Goal: Information Seeking & Learning: Learn about a topic

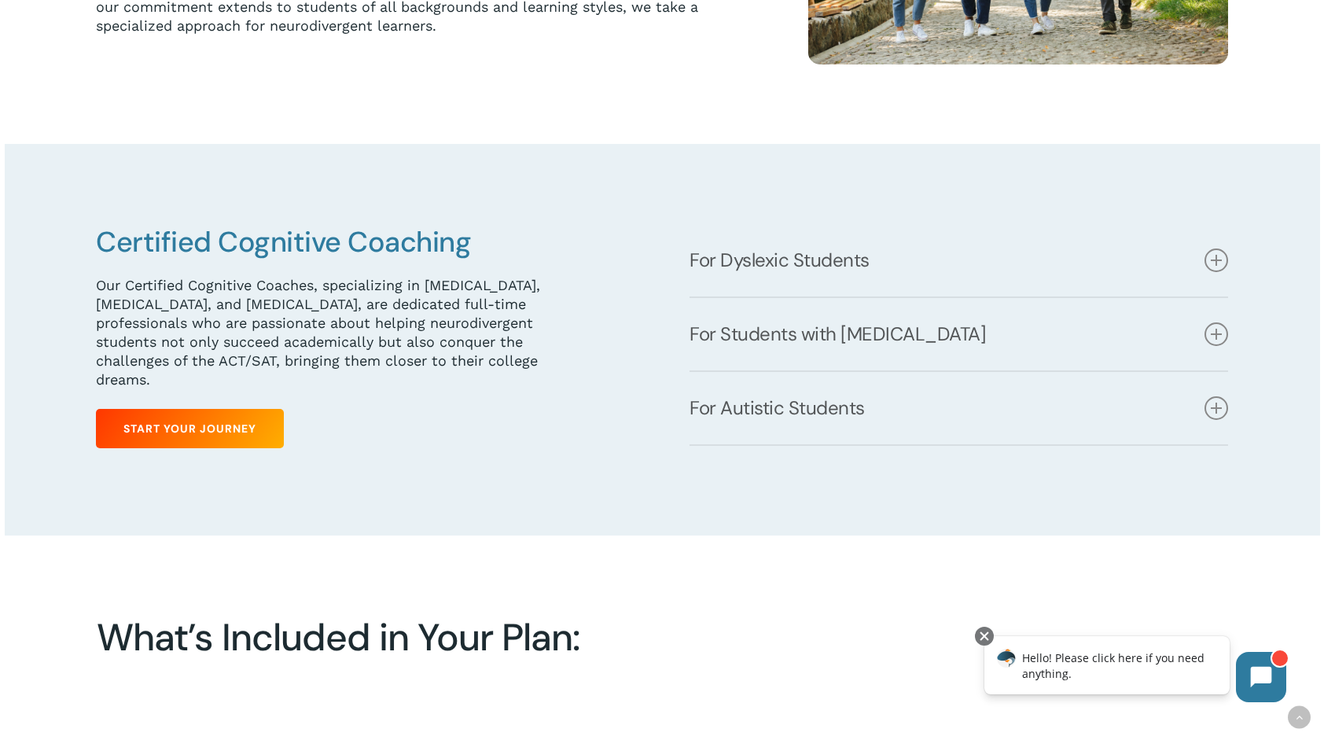
scroll to position [708, 0]
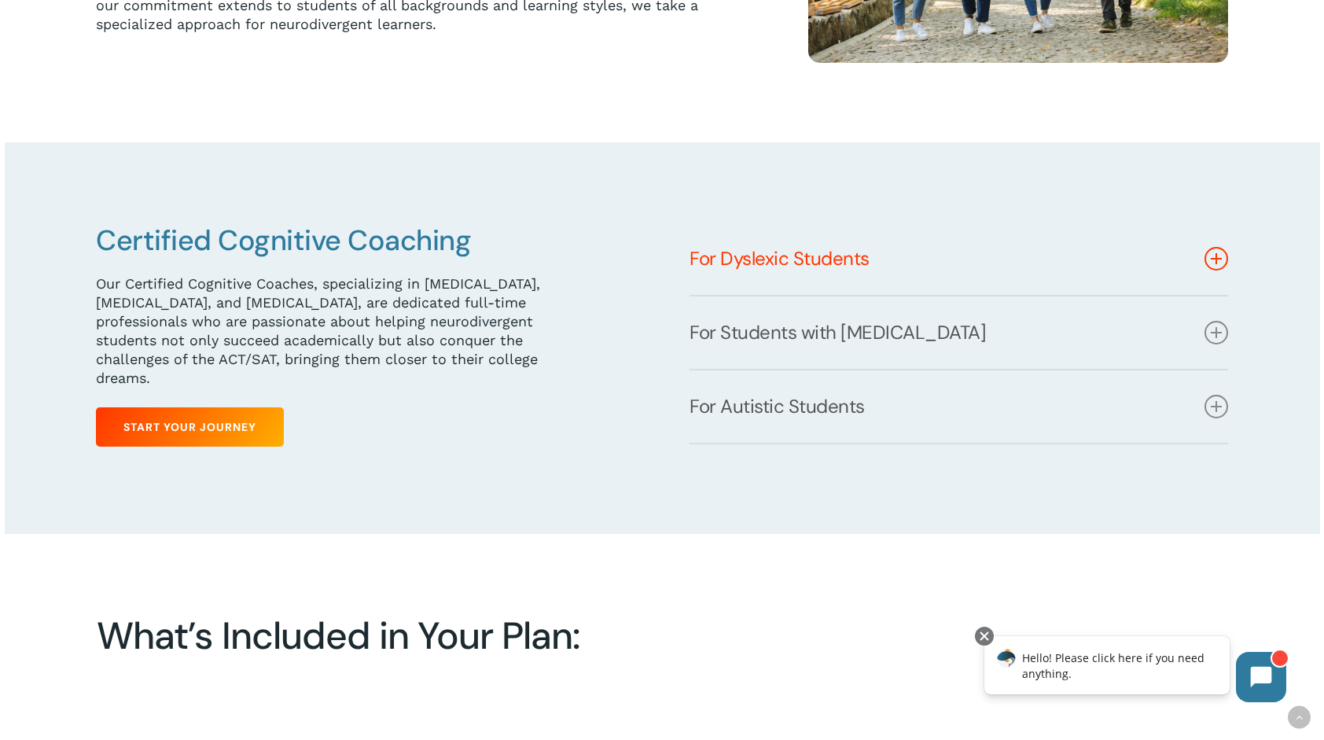
click at [1208, 272] on link "For Dyslexic Students" at bounding box center [958, 258] width 539 height 72
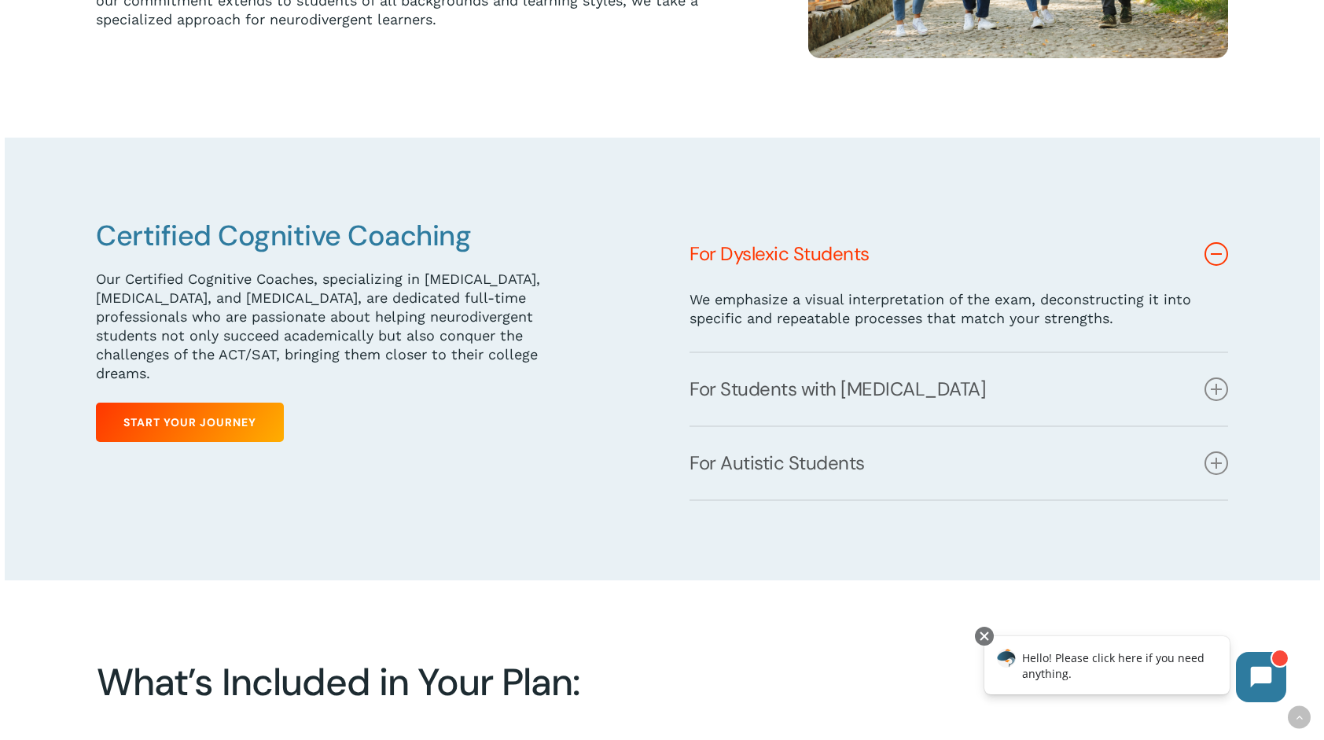
scroll to position [0, 0]
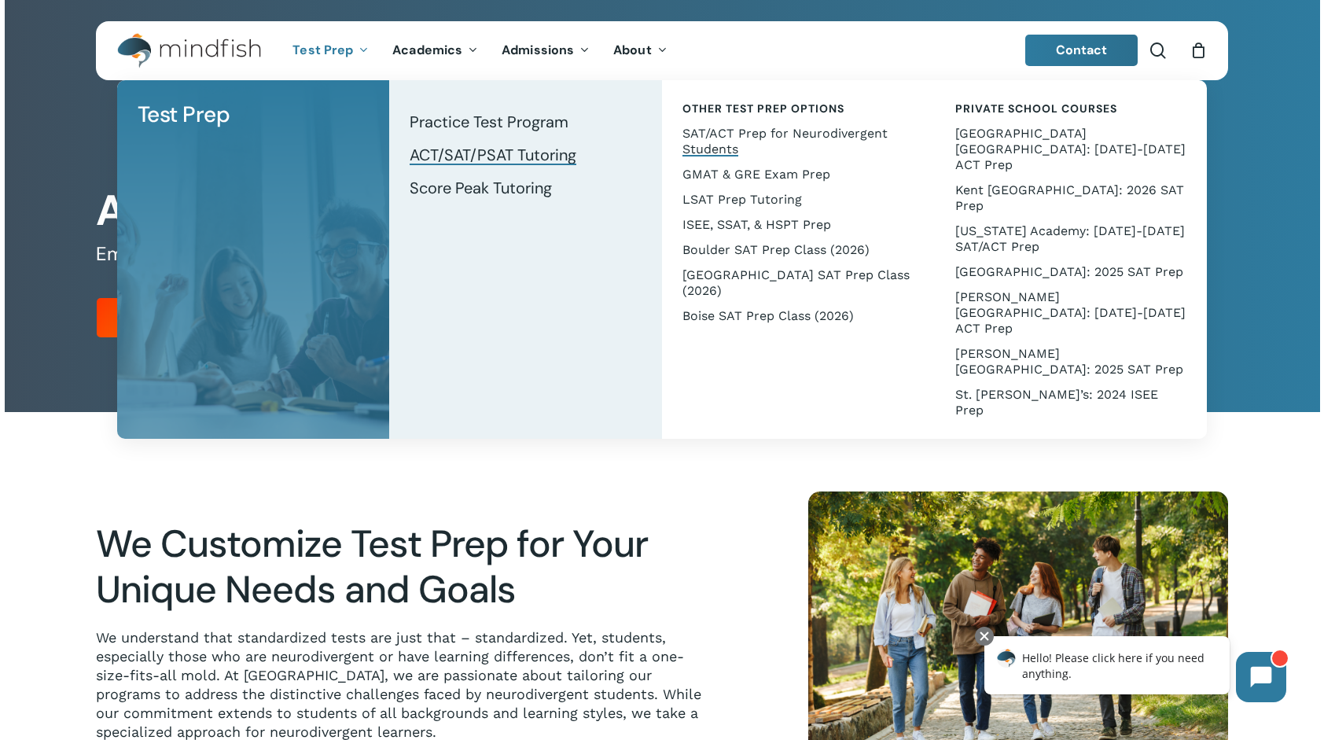
click at [467, 149] on span "ACT/SAT/PSAT Tutoring" at bounding box center [493, 155] width 167 height 20
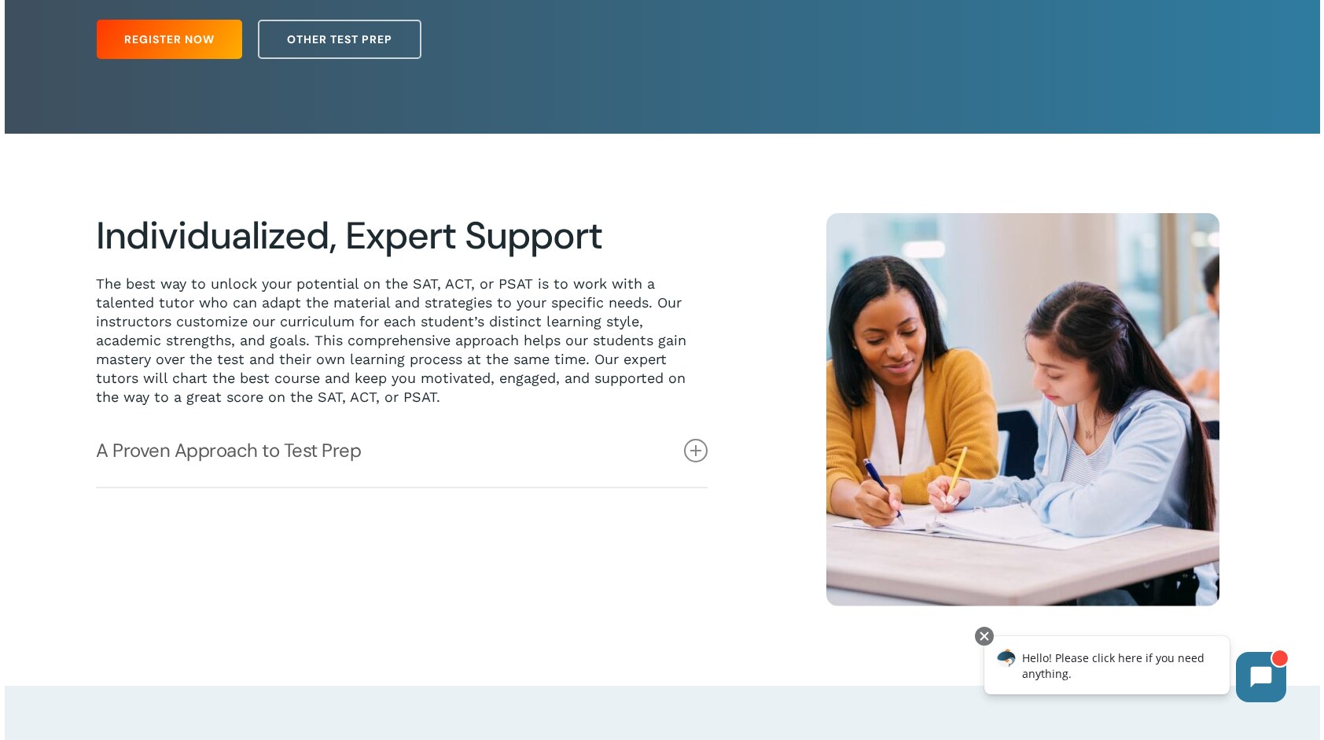
scroll to position [314, 0]
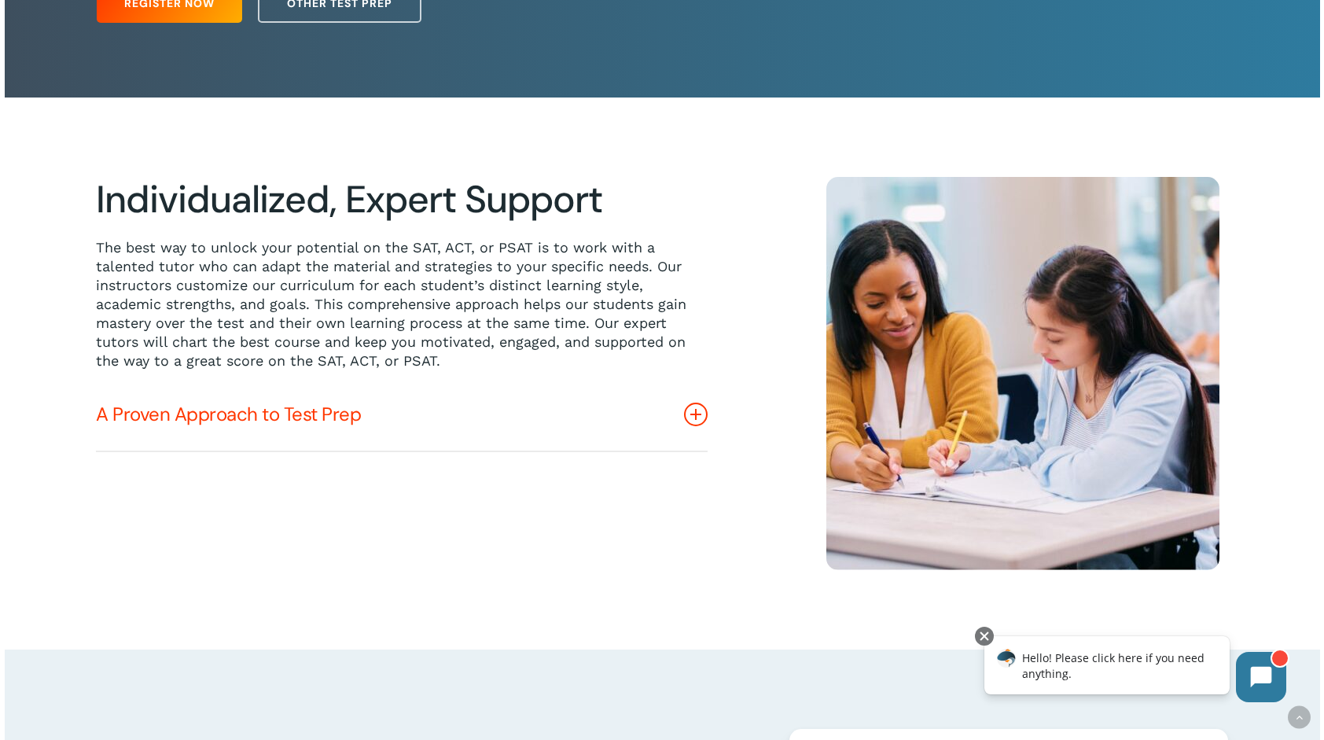
click at [705, 412] on icon at bounding box center [696, 415] width 24 height 24
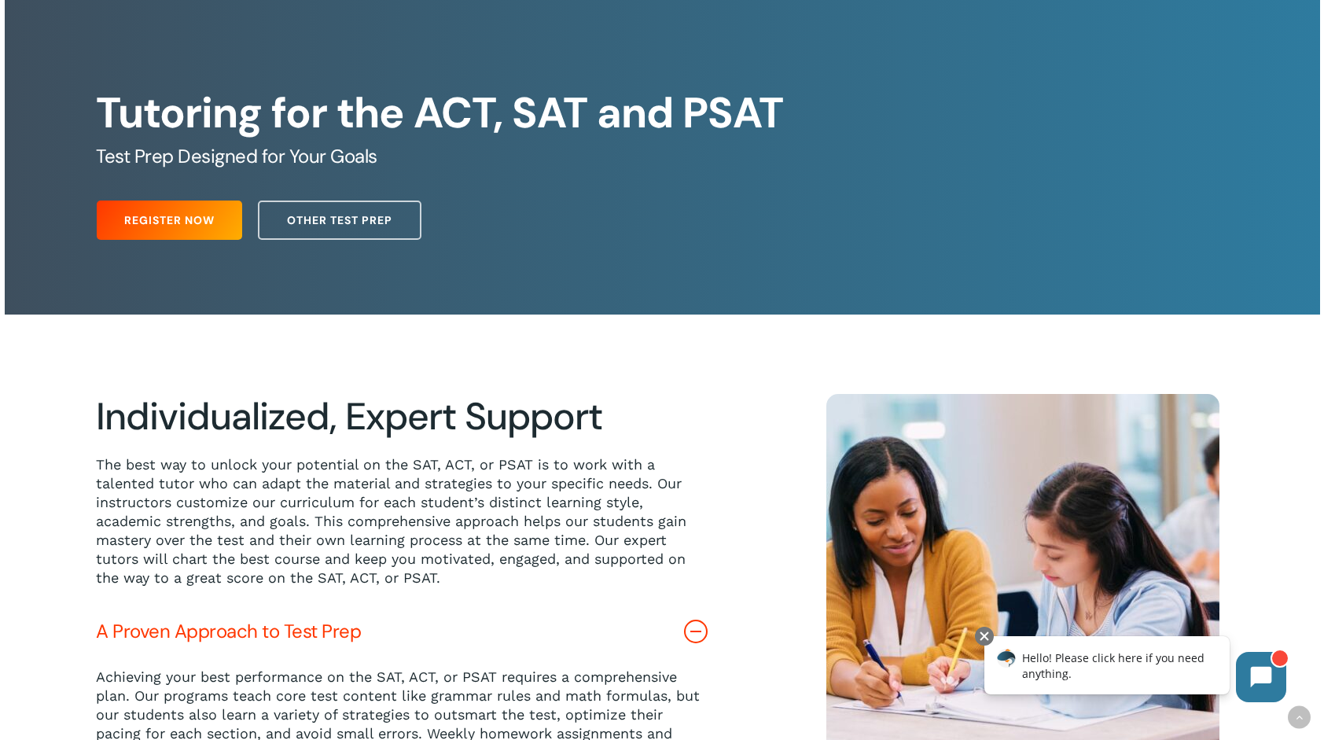
scroll to position [0, 0]
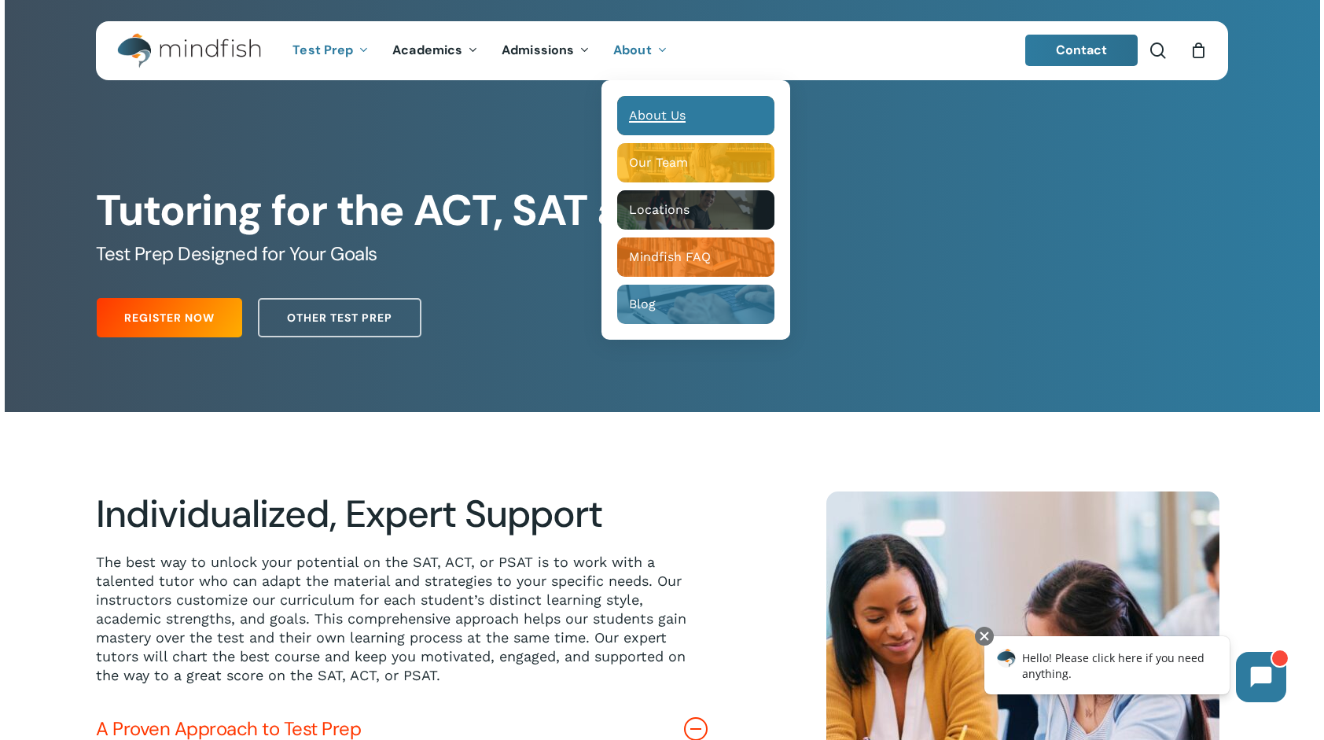
click at [637, 122] on span "About Us" at bounding box center [657, 115] width 57 height 15
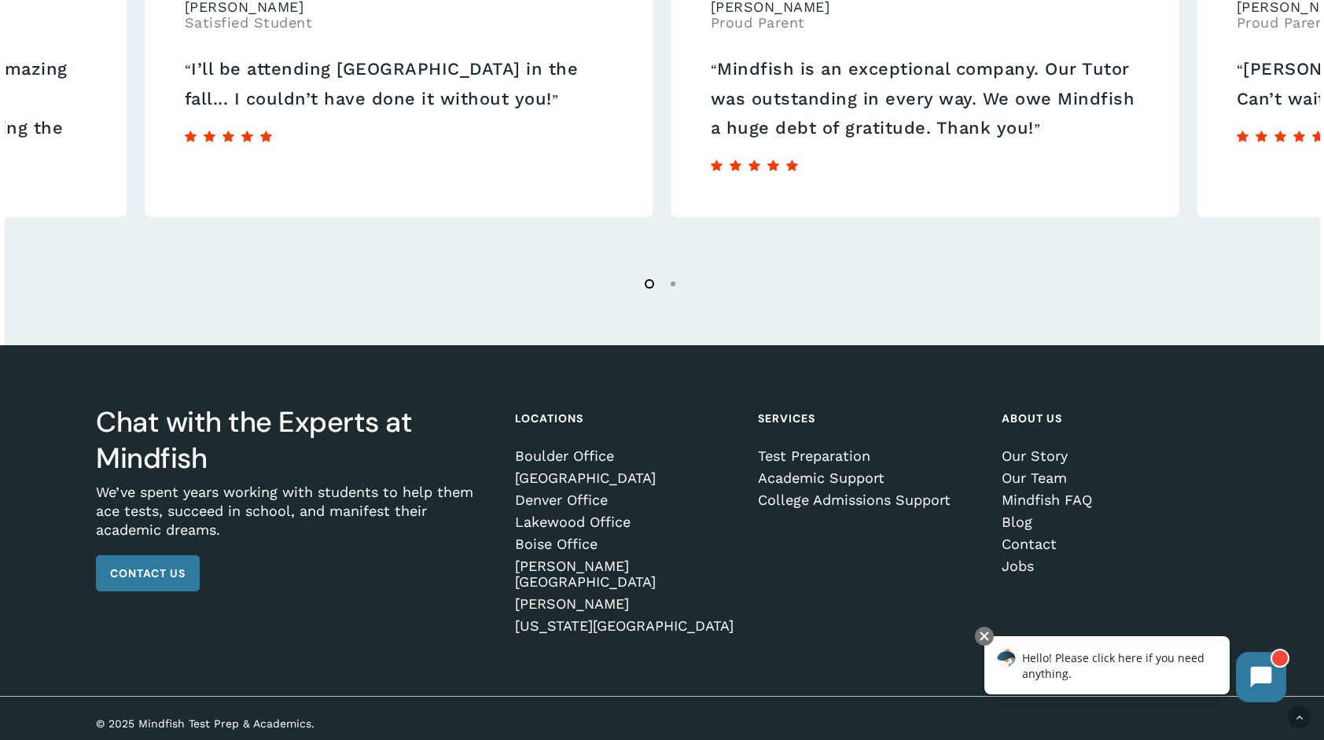
scroll to position [2693, 0]
